Goal: Find specific page/section: Find specific page/section

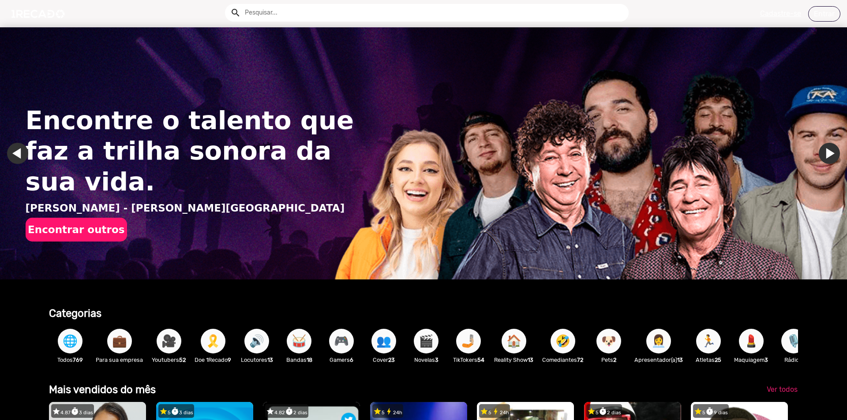
click at [286, 12] on input "text" at bounding box center [433, 13] width 390 height 18
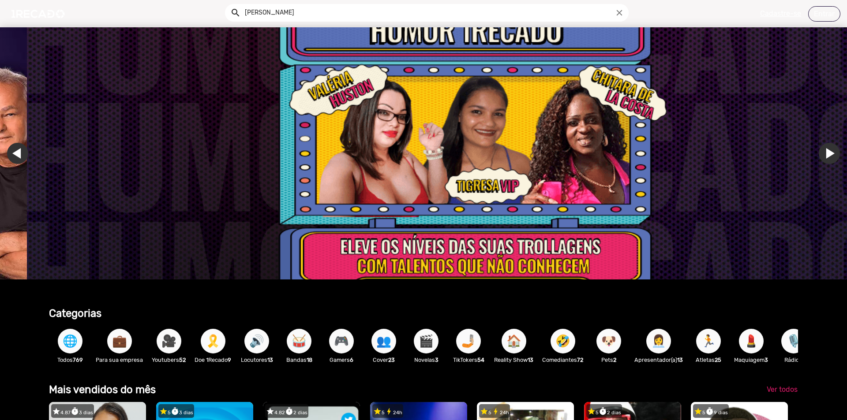
scroll to position [0, 2521]
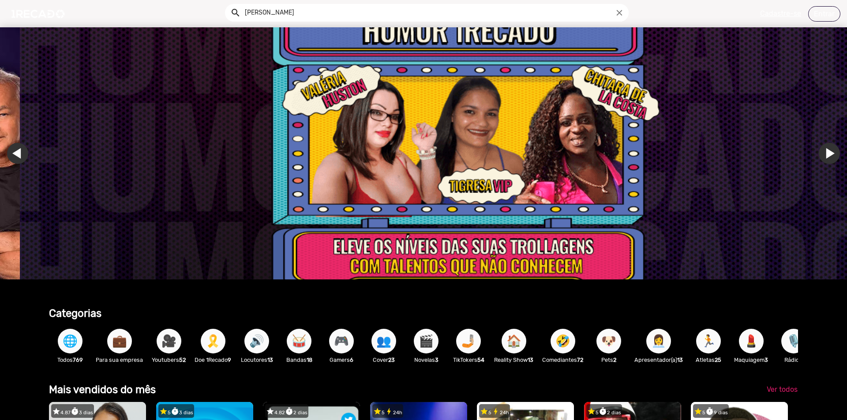
type input "[PERSON_NAME]"
click at [427, 340] on div at bounding box center [423, 210] width 847 height 420
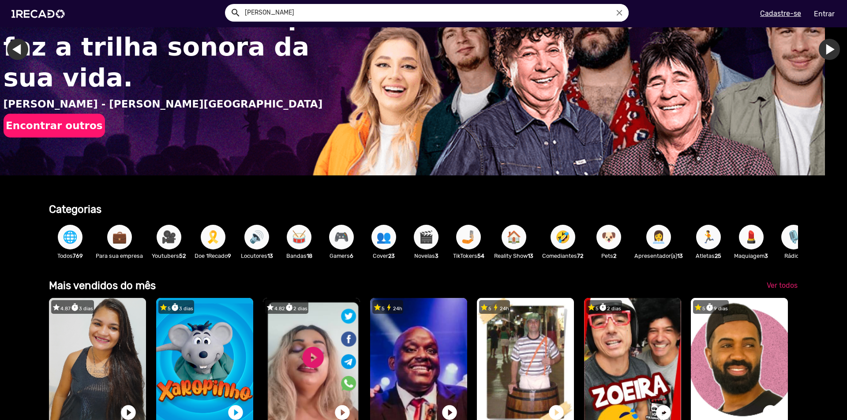
scroll to position [0, 0]
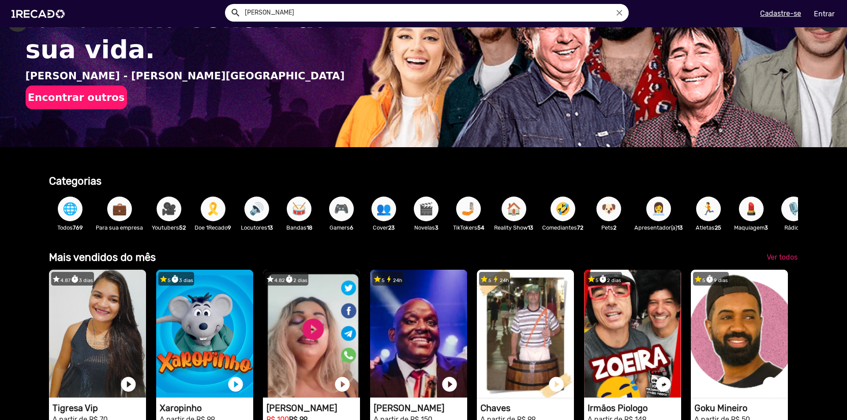
click at [429, 215] on span "🎬" at bounding box center [426, 209] width 15 height 25
